Goal: Task Accomplishment & Management: Complete application form

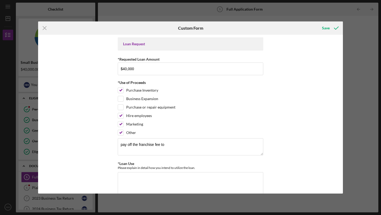
scroll to position [26, 0]
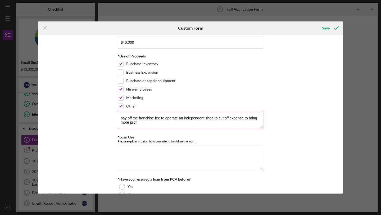
type textarea "pay off the franchise fee to operate an independent shop to cut off expense to …"
drag, startPoint x: 139, startPoint y: 123, endPoint x: 120, endPoint y: 119, distance: 19.8
click at [120, 119] on textarea "pay off the franchise fee to operate an independent shop to cut off expense to …" at bounding box center [191, 120] width 146 height 17
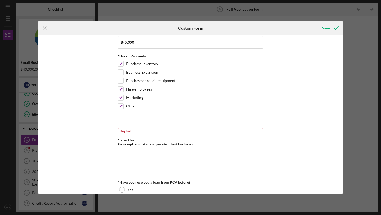
paste textarea "Pay off the franchise exit fee to operate as an independent shop, reduce expens…"
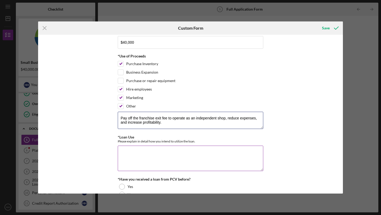
type textarea "Pay off the franchise exit fee to operate as an independent shop, reduce expens…"
click at [230, 150] on textarea "*Loan Use" at bounding box center [191, 158] width 146 height 25
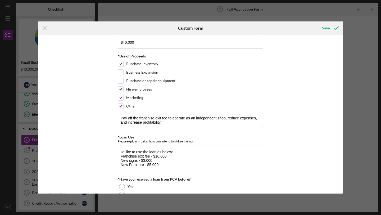
scroll to position [0, 0]
type textarea "I'd like to use the loan as below: Franchise exit fee - $16,000 New signs - $3,…"
click at [120, 80] on input "Purchase or repair equipment" at bounding box center [120, 80] width 5 height 5
checkbox input "true"
click at [124, 167] on textarea "I'd like to use the loan as below: Franchise exit fee - $16,000 New signs - $3,…" at bounding box center [191, 158] width 146 height 25
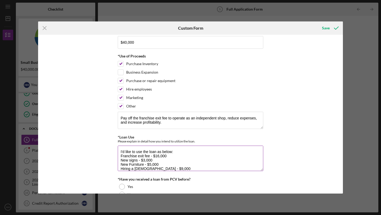
scroll to position [4, 0]
click at [171, 165] on textarea "I'd like to use the loan as below: Franchise exit fee - $16,000 New signs - $3,…" at bounding box center [191, 158] width 146 height 25
click at [190, 166] on textarea "I'd like to use the loan as below: Franchise exit fee - $16,000 New signs - $3,…" at bounding box center [191, 158] width 146 height 25
click at [171, 158] on textarea "I'd like to use the loan as below: Franchise exit fee - $16,000 New signs - $3,…" at bounding box center [191, 158] width 146 height 25
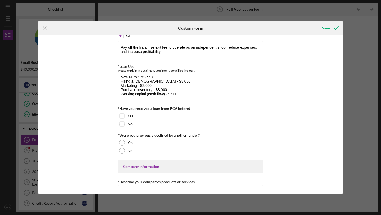
scroll to position [100, 0]
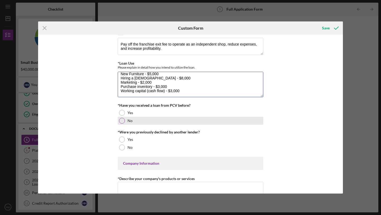
type textarea "I'd like to use the loan as below: Franchise exit fee - $16,000 New signs - $3,…"
click at [123, 120] on div at bounding box center [122, 121] width 6 height 6
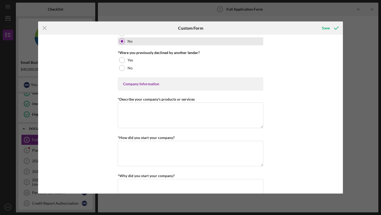
scroll to position [181, 0]
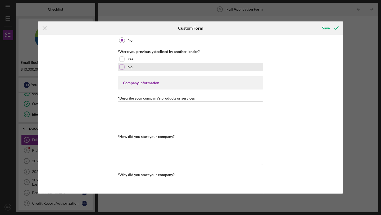
click at [121, 67] on div at bounding box center [122, 67] width 6 height 6
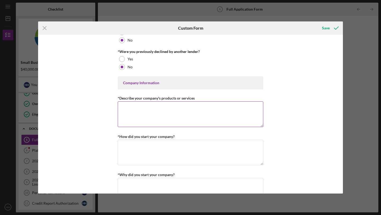
click at [125, 105] on textarea "*Describe your company's products or services" at bounding box center [191, 113] width 146 height 25
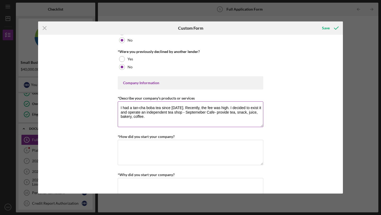
type textarea "I had a tan-cha boba tea since [DATE]. Recently, the fee was high. I decided to…"
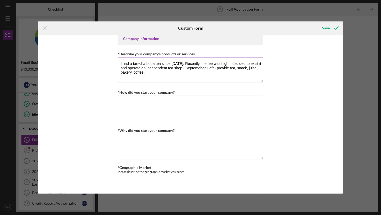
scroll to position [226, 0]
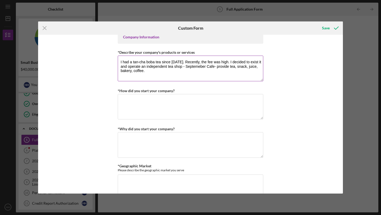
drag, startPoint x: 153, startPoint y: 72, endPoint x: 119, endPoint y: 62, distance: 35.5
click at [119, 62] on textarea "I had a tan-cha boba tea since [DATE]. Recently, the fee was high. I decided to…" at bounding box center [191, 68] width 146 height 25
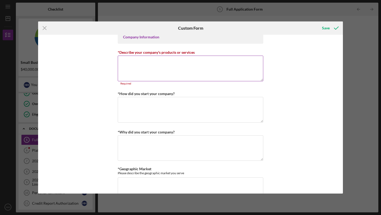
paste textarea "I operated a Tan-Cha boba tea shop starting in [DATE]. Recently, franchise fees…"
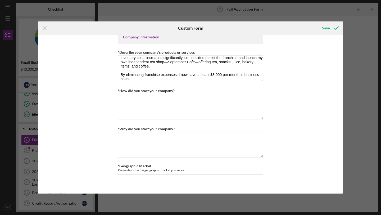
scroll to position [0, 0]
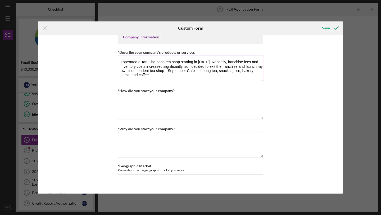
click at [120, 62] on textarea "I operated a Tan-Cha boba tea shop starting in [DATE]. Recently, franchise fees…" at bounding box center [191, 68] width 146 height 25
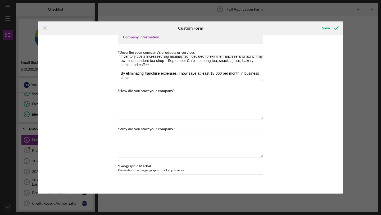
scroll to position [11, 0]
click at [120, 72] on textarea "I operated a Tan-Cha boba tea shop starting in [DATE]. Recently, franchise fees…" at bounding box center [191, 68] width 146 height 25
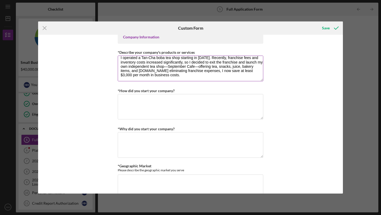
scroll to position [4, 0]
type textarea "I operated a Tan-Cha boba tea shop starting in [DATE]. Recently, franchise fees…"
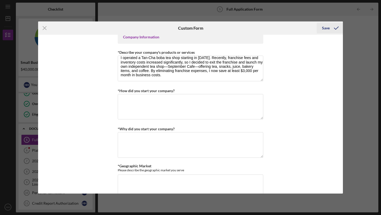
click at [329, 29] on div "Save" at bounding box center [326, 28] width 8 height 11
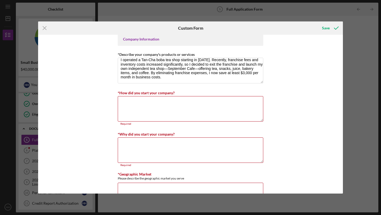
scroll to position [220, 0]
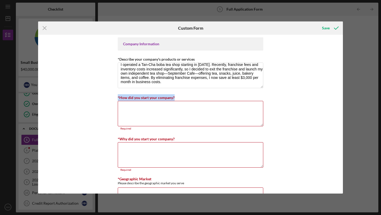
drag, startPoint x: 179, startPoint y: 97, endPoint x: 115, endPoint y: 95, distance: 64.0
click at [115, 95] on div "Loan Request *Requested Loan Amount $40,000 *Use of Proceeds Purchase Inventory…" at bounding box center [190, 114] width 305 height 159
copy label "*How did you start your company?"
drag, startPoint x: 178, startPoint y: 138, endPoint x: 116, endPoint y: 136, distance: 62.2
click at [116, 136] on div "Loan Request *Requested Loan Amount $40,000 *Use of Proceeds Purchase Inventory…" at bounding box center [190, 114] width 305 height 159
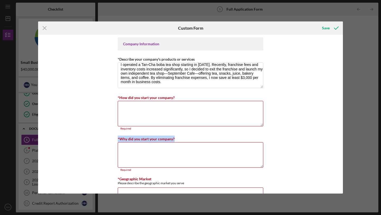
copy label "*Why did you start your company?"
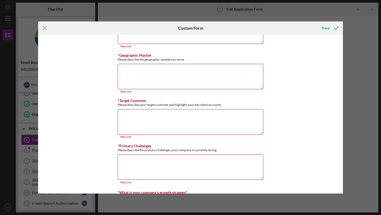
scroll to position [344, 0]
drag, startPoint x: 154, startPoint y: 54, endPoint x: 122, endPoint y: 58, distance: 32.7
click at [122, 58] on div "*Geographic Market Please describe the geographic market you serve" at bounding box center [191, 57] width 146 height 8
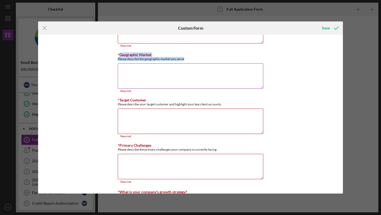
drag, startPoint x: 118, startPoint y: 54, endPoint x: 186, endPoint y: 60, distance: 68.2
click at [186, 60] on div "*Geographic Market Please describe the geographic market you serve" at bounding box center [191, 57] width 146 height 8
copy div "Geographic Market Please describe the geographic market you serve"
drag, startPoint x: 149, startPoint y: 100, endPoint x: 109, endPoint y: 98, distance: 39.8
click at [109, 98] on div "Loan Request *Requested Loan Amount $40,000 *Use of Proceeds Purchase Inventory…" at bounding box center [190, 114] width 305 height 159
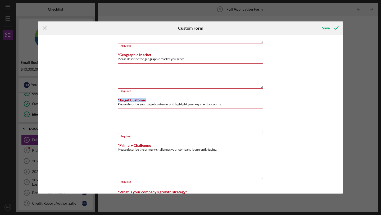
copy label "*Target Customer"
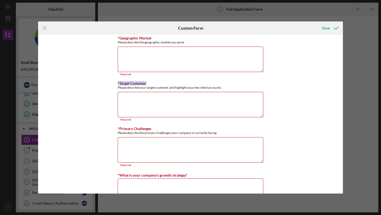
scroll to position [345, 0]
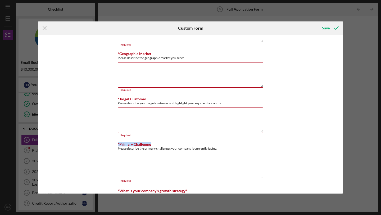
drag, startPoint x: 156, startPoint y: 142, endPoint x: 116, endPoint y: 144, distance: 39.7
click at [116, 144] on div "Loan Request *Requested Loan Amount $40,000 *Use of Proceeds Purchase Inventory…" at bounding box center [190, 114] width 305 height 159
copy label "*Primary Challenges"
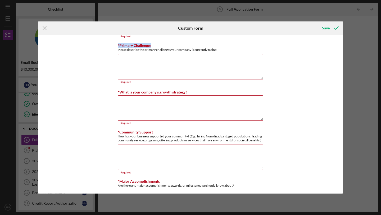
scroll to position [443, 0]
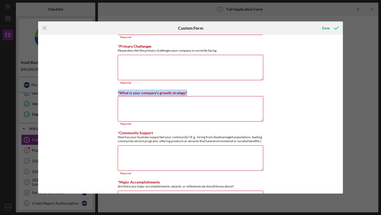
drag, startPoint x: 190, startPoint y: 91, endPoint x: 116, endPoint y: 89, distance: 74.1
click at [116, 89] on div "Loan Request *Requested Loan Amount $40,000 *Use of Proceeds Purchase Inventory…" at bounding box center [190, 114] width 305 height 159
copy label "*What is your company's growth strategy?"
